Goal: Information Seeking & Learning: Understand process/instructions

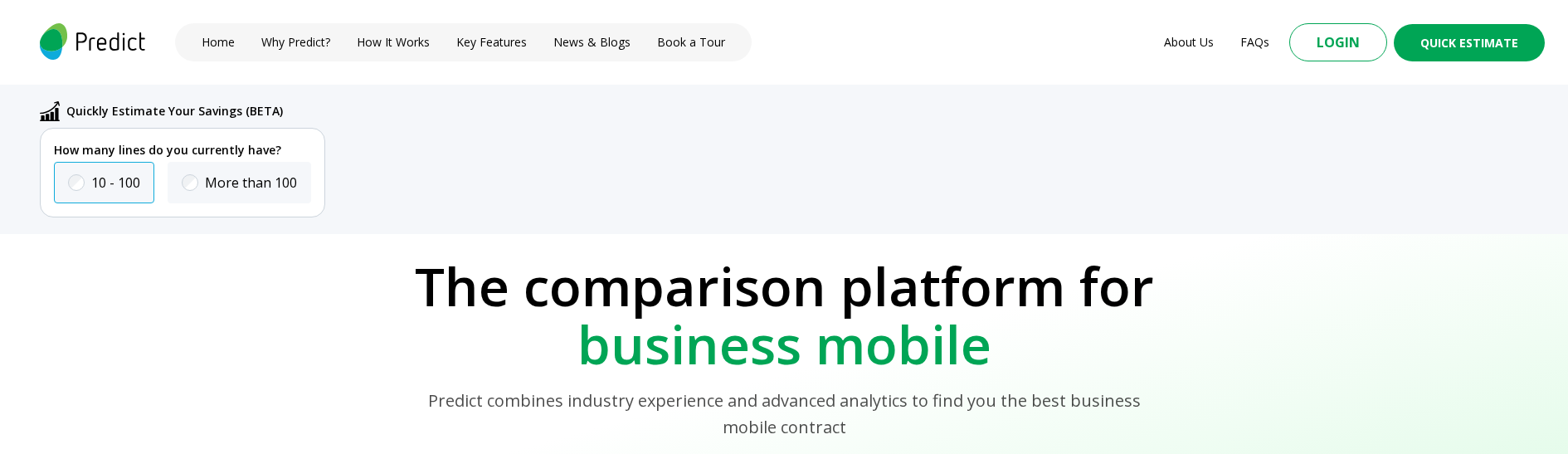
click at [79, 183] on span at bounding box center [76, 182] width 10 height 10
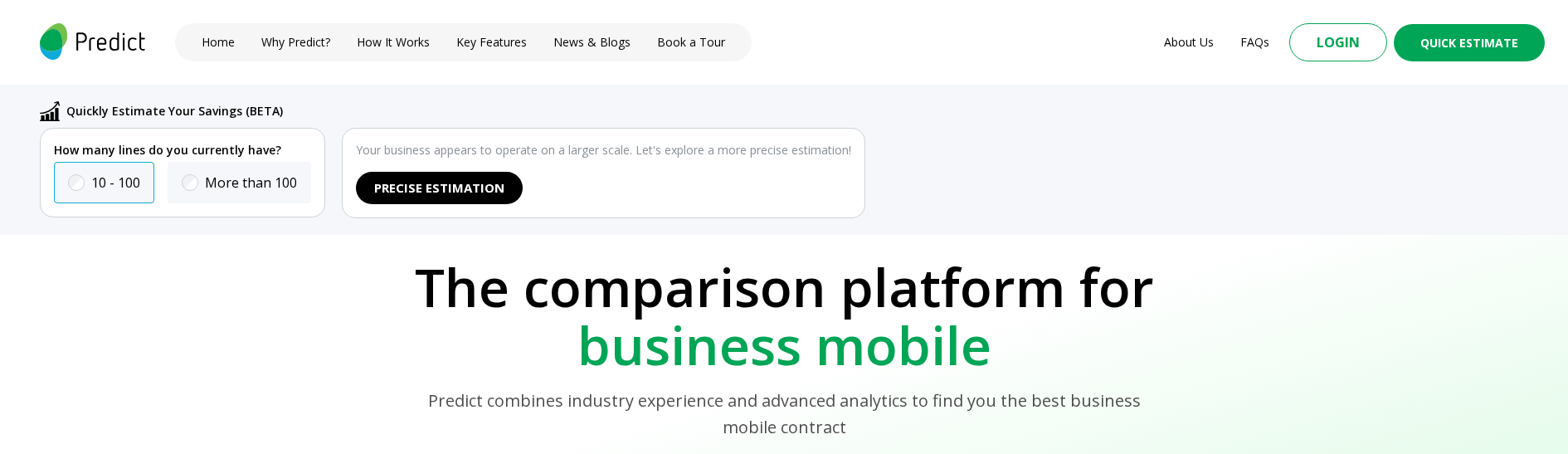
click at [89, 180] on div "10 - 100" at bounding box center [104, 183] width 100 height 42
click at [80, 184] on span at bounding box center [76, 182] width 10 height 10
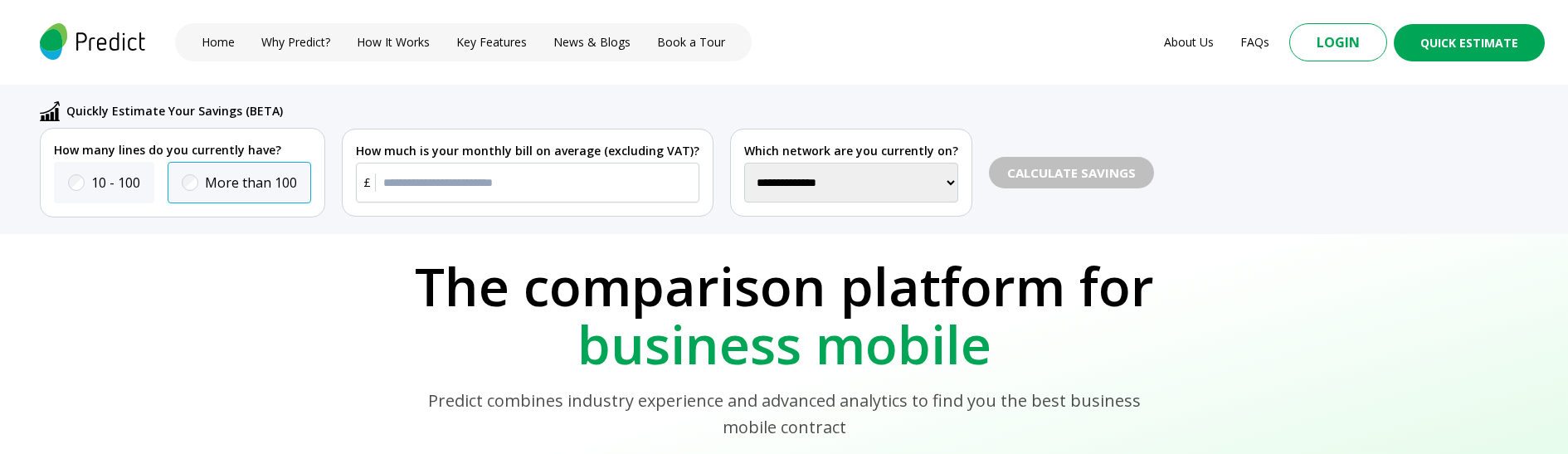
click at [191, 178] on span at bounding box center [190, 182] width 10 height 10
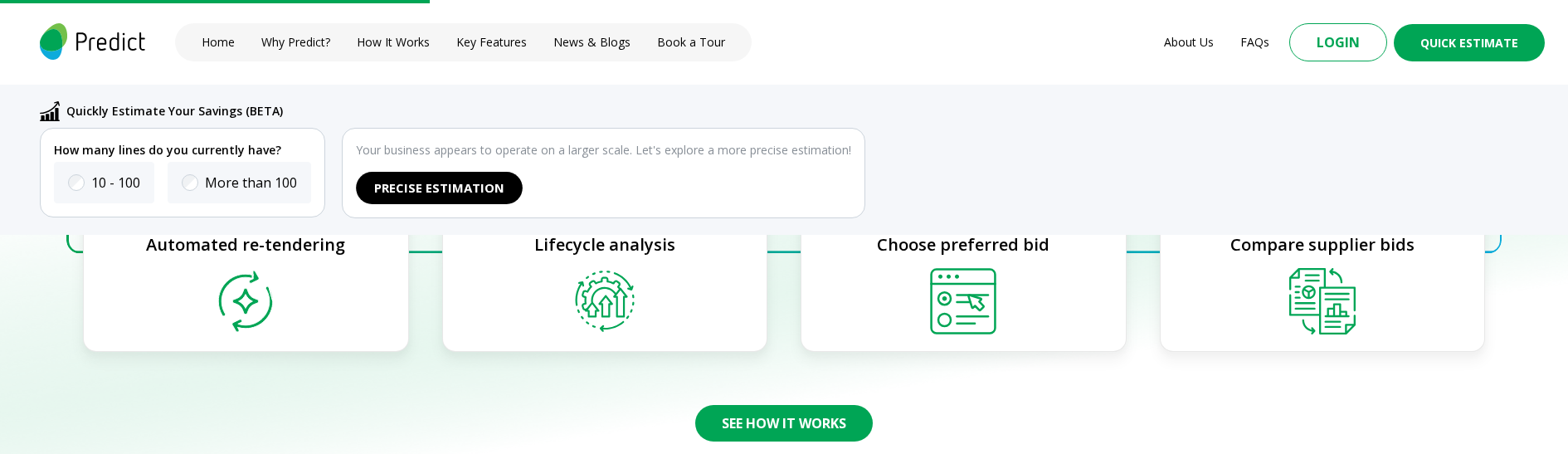
scroll to position [1854, 0]
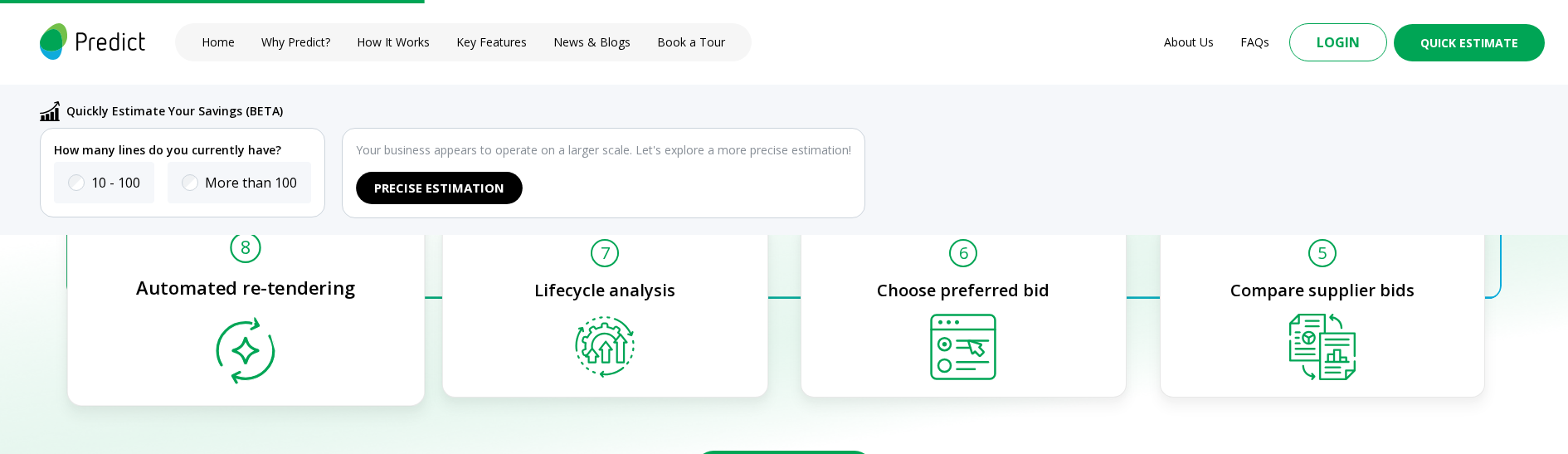
click at [252, 345] on img at bounding box center [245, 350] width 73 height 73
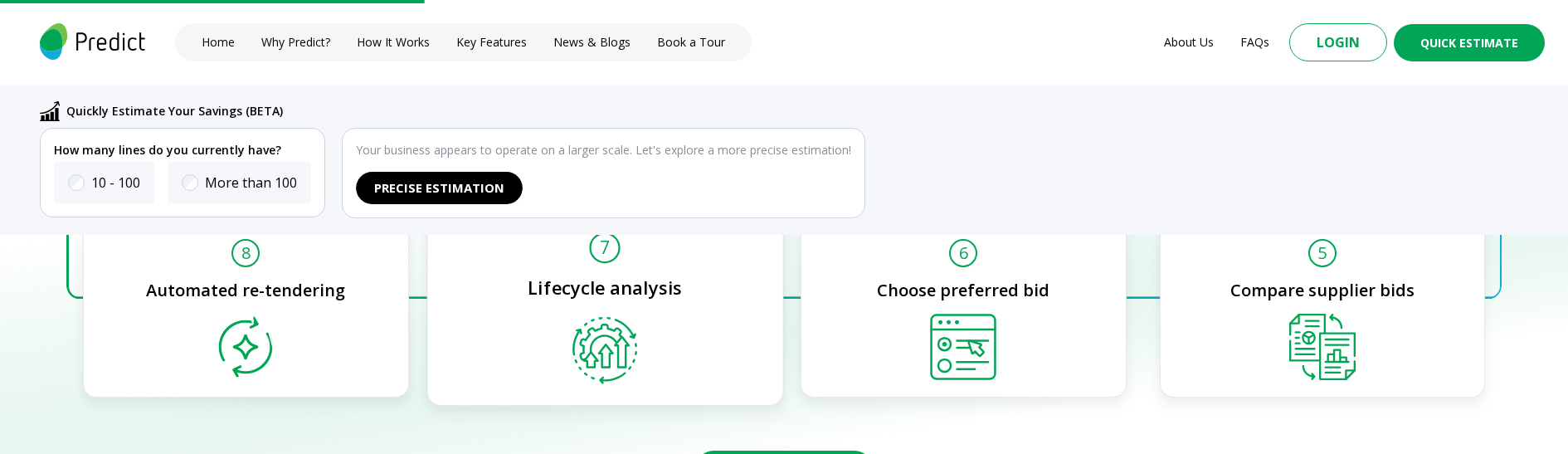
click at [634, 361] on img at bounding box center [604, 350] width 73 height 73
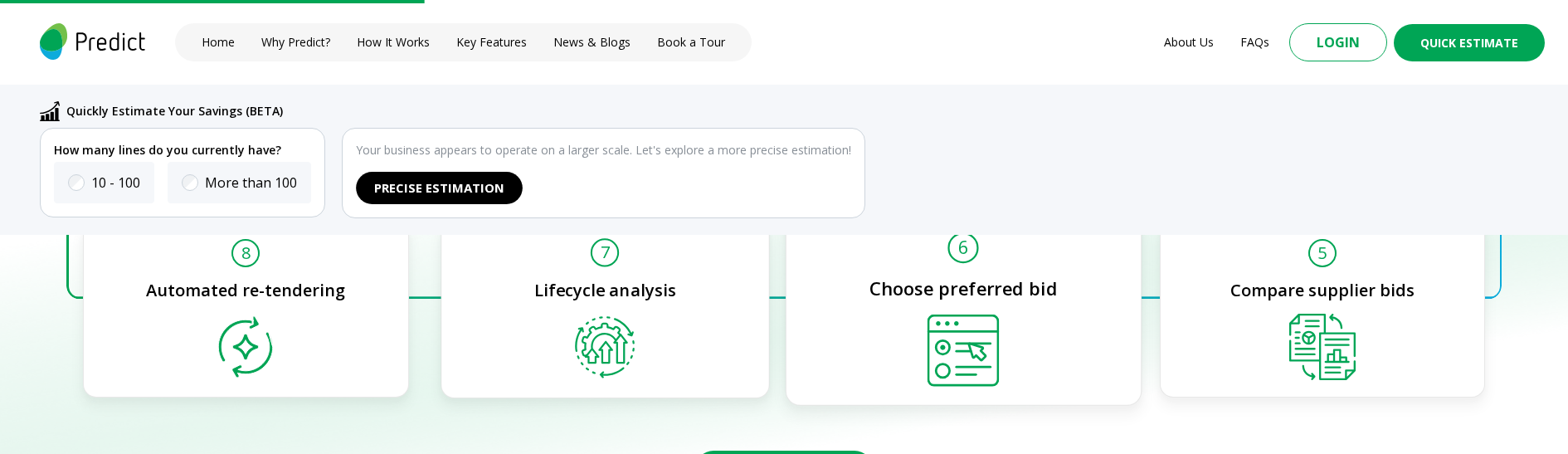
click at [903, 339] on div "6 Choose preferred bid" at bounding box center [963, 311] width 355 height 193
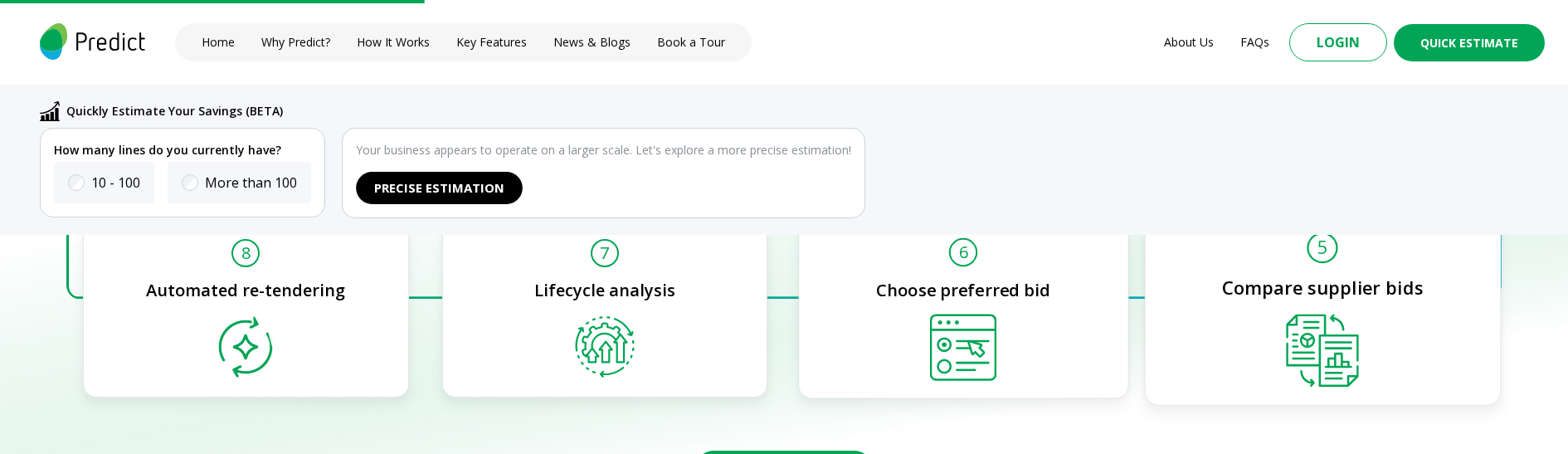
click at [1271, 345] on div "5 Compare supplier bids" at bounding box center [1321, 310] width 355 height 193
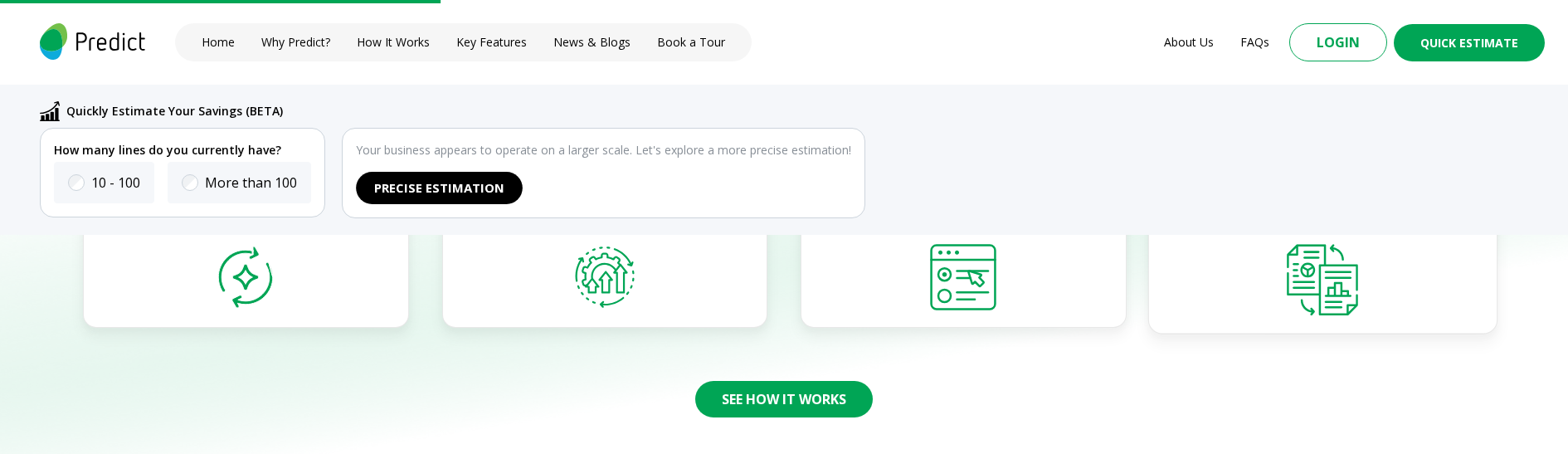
scroll to position [1924, 0]
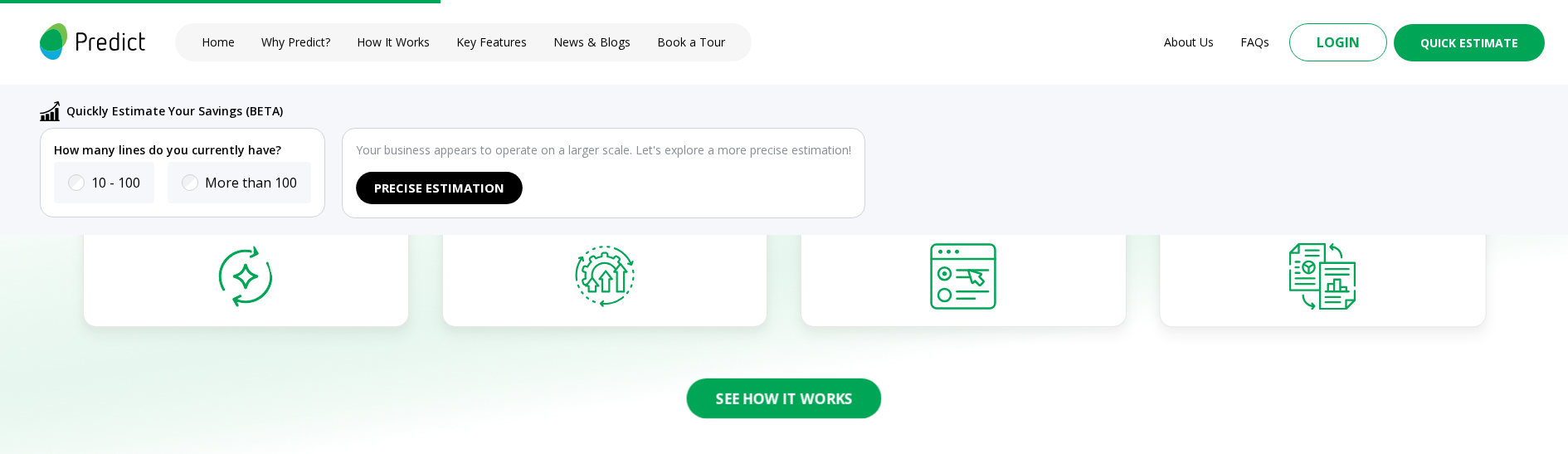
click at [803, 397] on button "See How It Works" at bounding box center [784, 398] width 195 height 40
